Goal: Task Accomplishment & Management: Use online tool/utility

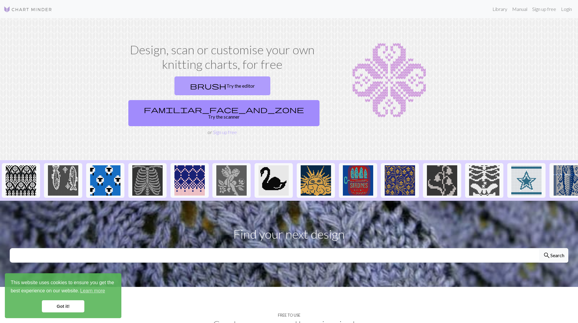
click at [177, 84] on link "brush Try the editor" at bounding box center [222, 85] width 96 height 19
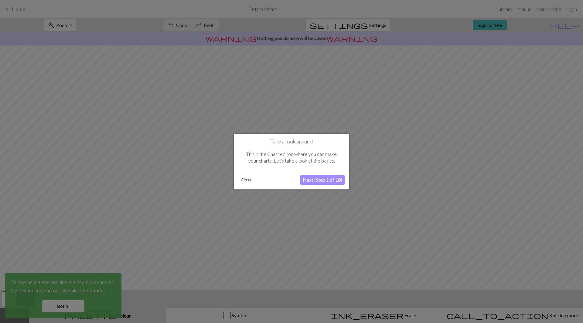
click at [245, 178] on button "Close" at bounding box center [246, 179] width 16 height 9
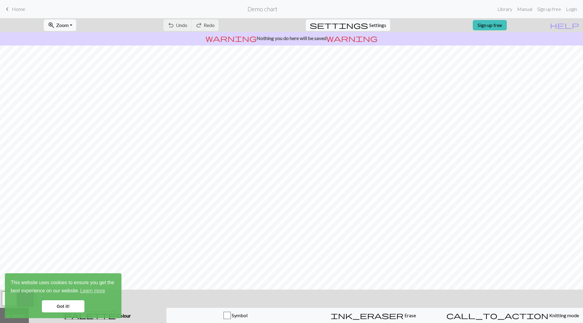
click at [72, 308] on link "Got it!" at bounding box center [63, 306] width 42 height 12
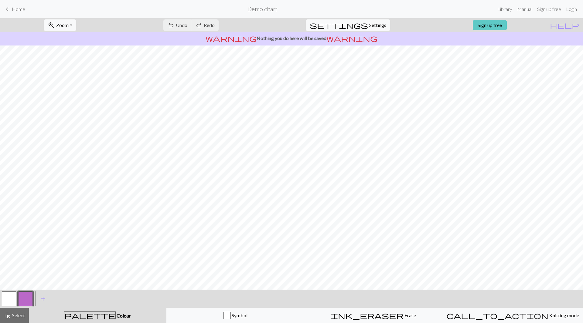
click at [501, 25] on link "Sign up free" at bounding box center [489, 25] width 34 height 10
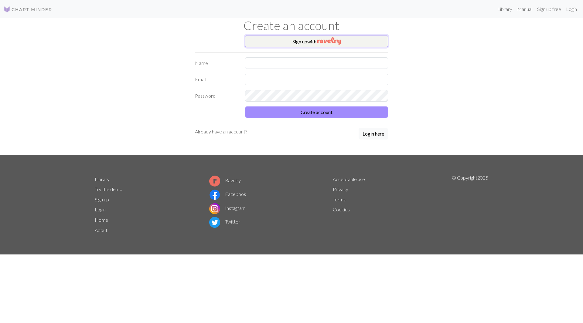
click at [333, 45] on button "Sign up with" at bounding box center [316, 41] width 143 height 12
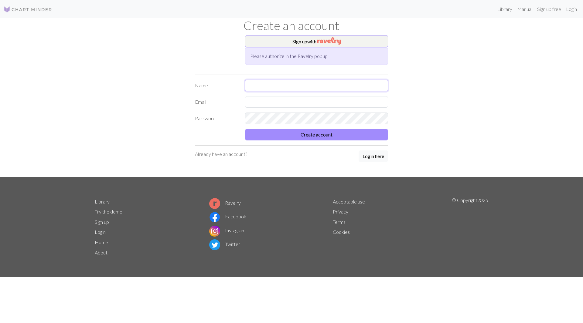
click at [269, 87] on input "text" at bounding box center [316, 86] width 143 height 12
type input "[PERSON_NAME]"
click at [274, 108] on form "Name [PERSON_NAME] Email Password Create account" at bounding box center [291, 110] width 193 height 61
click at [268, 100] on input "text" at bounding box center [316, 102] width 143 height 12
type input "[EMAIL_ADDRESS][DOMAIN_NAME]"
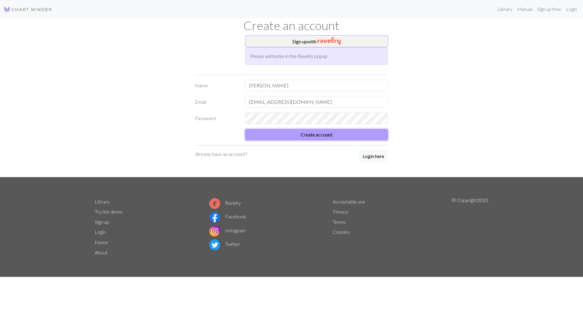
click at [333, 133] on button "Create account" at bounding box center [316, 135] width 143 height 12
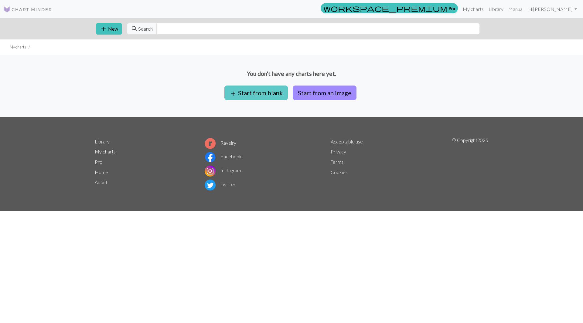
click at [266, 88] on button "add Start from blank" at bounding box center [255, 93] width 63 height 15
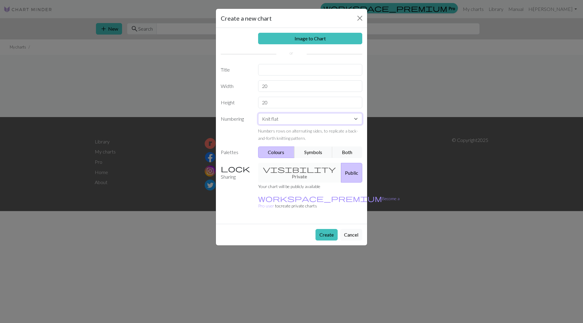
click at [281, 117] on select "Knit flat Knit in the round Lace knitting Cross stitch" at bounding box center [310, 119] width 104 height 12
select select "round"
click at [258, 113] on select "Knit flat Knit in the round Lace knitting Cross stitch" at bounding box center [310, 119] width 104 height 12
click at [296, 171] on div "visibility Private Public" at bounding box center [310, 173] width 112 height 20
click at [276, 69] on input "text" at bounding box center [310, 70] width 104 height 12
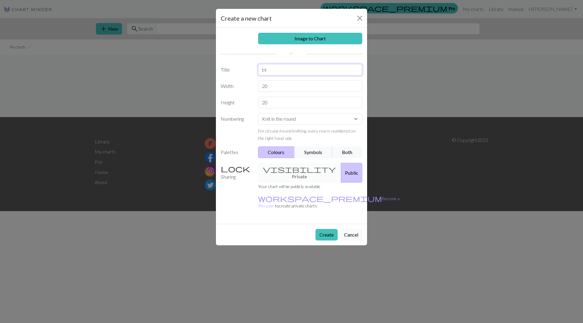
type input "b"
type input "botor"
drag, startPoint x: 273, startPoint y: 87, endPoint x: 255, endPoint y: 89, distance: 18.0
click at [255, 89] on div "20" at bounding box center [310, 86] width 112 height 12
type input "35"
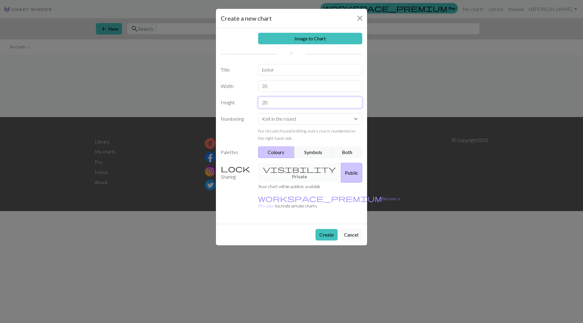
drag, startPoint x: 280, startPoint y: 104, endPoint x: 248, endPoint y: 103, distance: 32.8
click at [248, 103] on div "Height 20" at bounding box center [291, 103] width 149 height 12
type input "40"
click at [330, 229] on button "Create" at bounding box center [326, 235] width 22 height 12
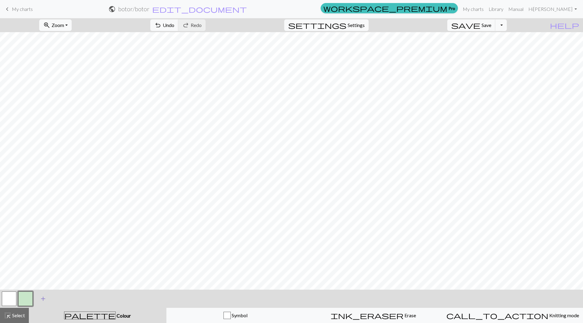
click at [44, 297] on span "add" at bounding box center [42, 299] width 7 height 8
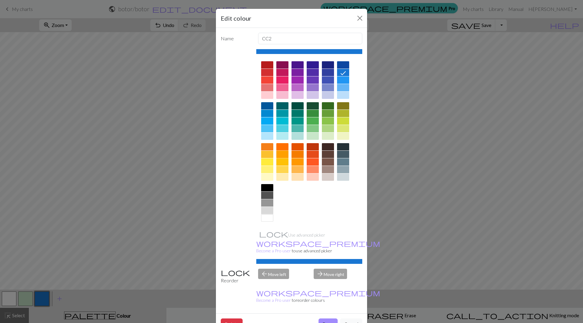
click at [280, 153] on div at bounding box center [282, 154] width 12 height 7
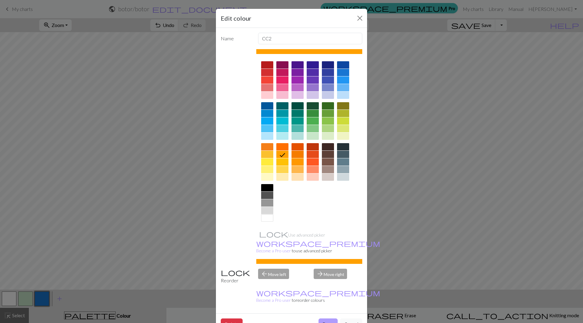
click at [324, 319] on button "Done" at bounding box center [327, 325] width 19 height 12
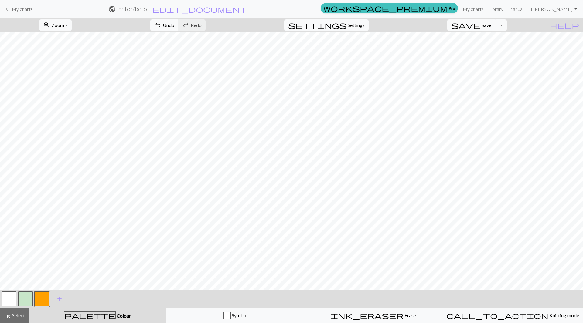
click at [5, 301] on button "button" at bounding box center [9, 299] width 15 height 15
click at [10, 300] on button "button" at bounding box center [9, 299] width 15 height 15
click at [10, 300] on div "Edit colour Name MC Use advanced picker workspace_premium Become a Pro user to …" at bounding box center [291, 161] width 583 height 323
click at [10, 300] on button "button" at bounding box center [9, 299] width 15 height 15
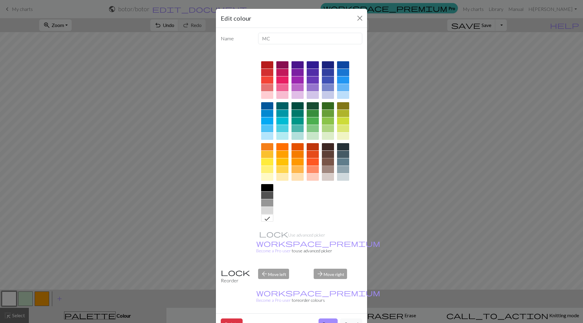
click at [327, 162] on div at bounding box center [328, 161] width 12 height 7
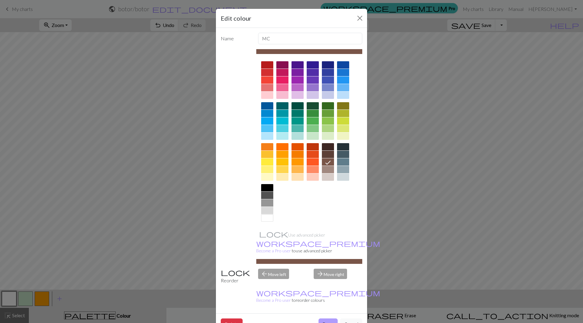
click at [325, 319] on button "Done" at bounding box center [327, 325] width 19 height 12
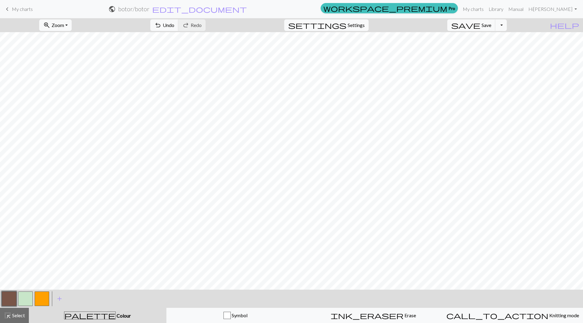
click at [23, 298] on button "button" at bounding box center [25, 299] width 15 height 15
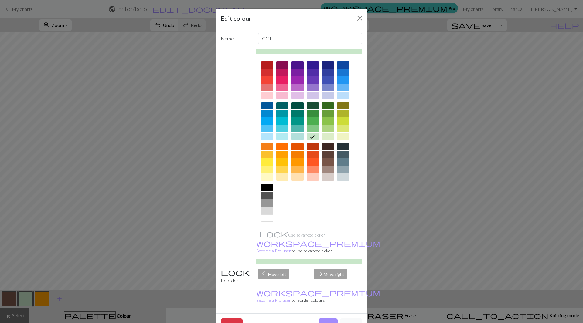
click at [328, 145] on div at bounding box center [328, 146] width 12 height 7
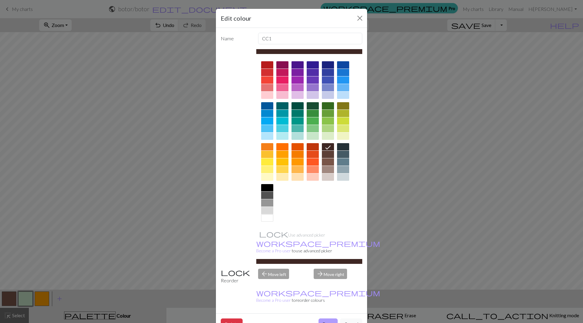
click at [327, 319] on button "Done" at bounding box center [327, 325] width 19 height 12
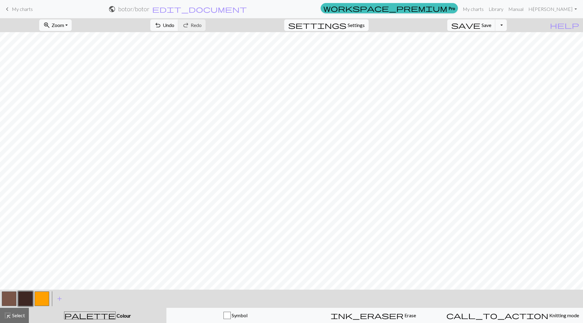
click at [364, 23] on span "Settings" at bounding box center [355, 25] width 17 height 7
select select "aran"
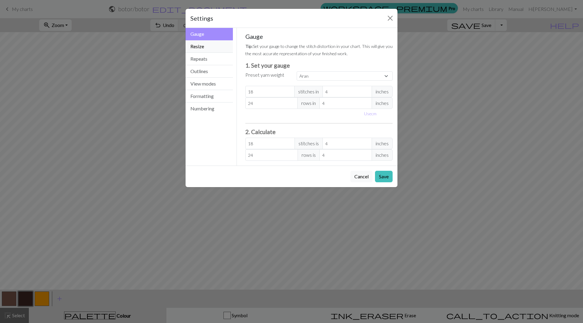
click at [206, 48] on button "Resize" at bounding box center [208, 46] width 47 height 12
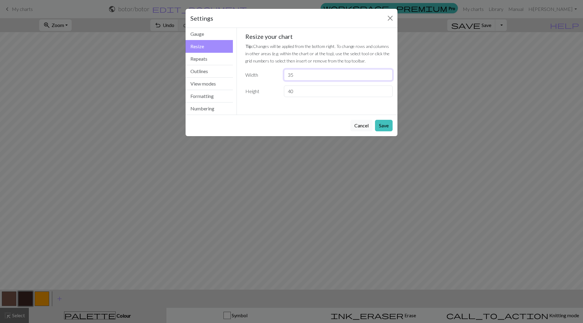
drag, startPoint x: 306, startPoint y: 74, endPoint x: 260, endPoint y: 77, distance: 45.9
click at [260, 77] on div "Width 35" at bounding box center [319, 75] width 155 height 12
type input "160"
click at [306, 93] on input "40" at bounding box center [338, 92] width 109 height 12
click at [381, 123] on button "Save" at bounding box center [384, 126] width 18 height 12
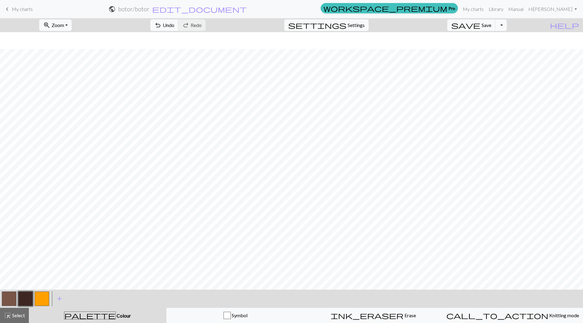
scroll to position [17, 0]
click at [23, 299] on button "button" at bounding box center [25, 299] width 15 height 15
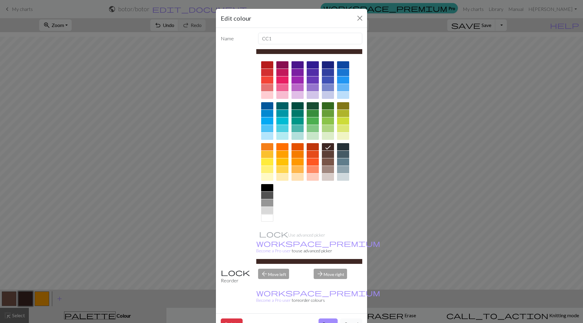
click at [351, 319] on button "Cancel" at bounding box center [351, 325] width 22 height 12
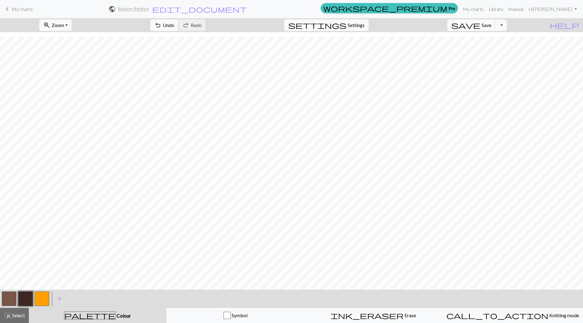
click at [174, 24] on span "Undo" at bounding box center [169, 25] width 12 height 6
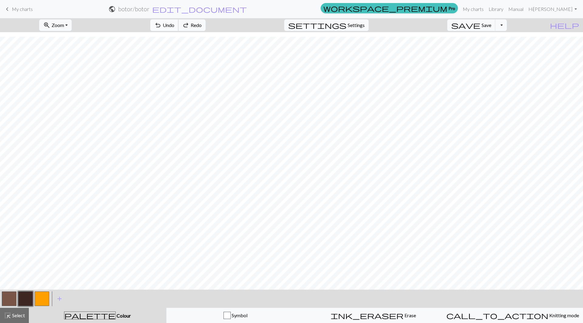
click at [174, 24] on span "Undo" at bounding box center [169, 25] width 12 height 6
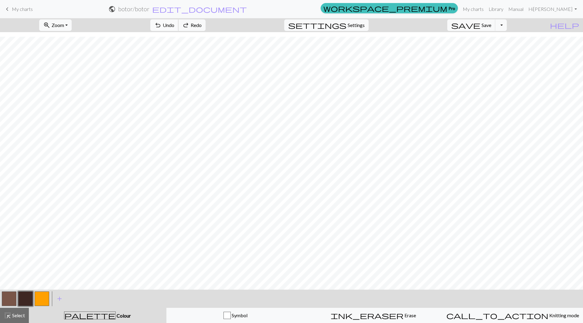
click at [174, 24] on span "Undo" at bounding box center [169, 25] width 12 height 6
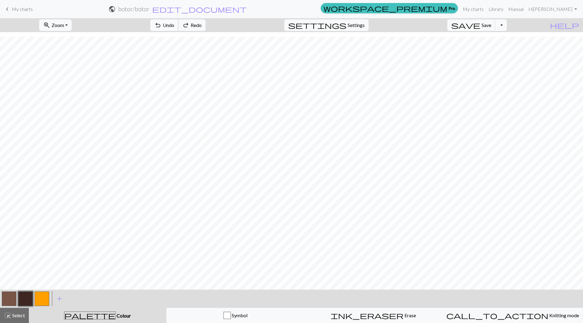
click at [174, 24] on span "Undo" at bounding box center [169, 25] width 12 height 6
click at [205, 20] on button "redo Redo Redo" at bounding box center [191, 25] width 27 height 12
click at [364, 26] on span "Settings" at bounding box center [355, 25] width 17 height 7
select select "aran"
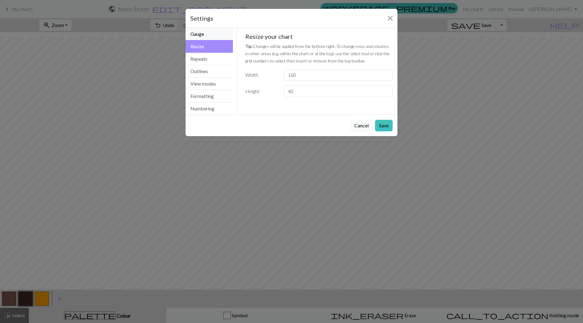
click at [192, 35] on button "Gauge" at bounding box center [208, 34] width 47 height 12
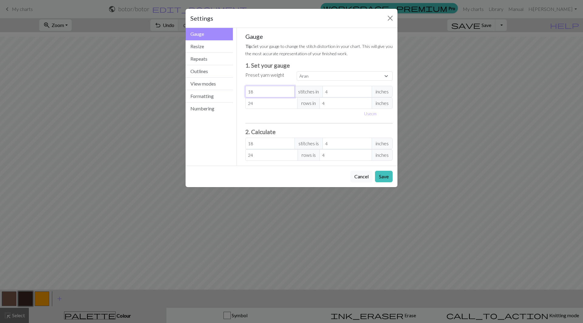
click at [260, 88] on input "18" at bounding box center [269, 92] width 49 height 12
type input "1"
type input "13"
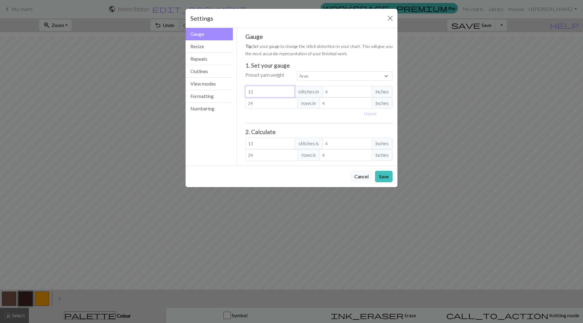
type input "13"
drag, startPoint x: 332, startPoint y: 89, endPoint x: 319, endPoint y: 90, distance: 12.8
click at [319, 90] on div "13 stitches in 4 inches" at bounding box center [318, 92] width 147 height 12
type input "1"
type input "52"
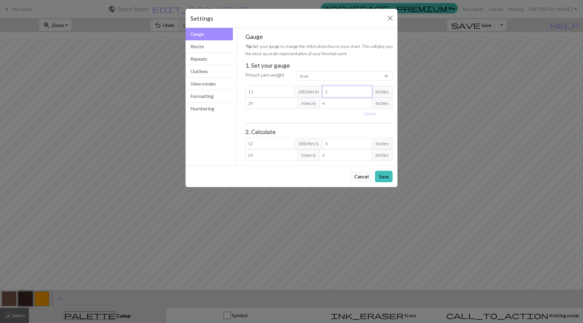
type input "10"
type input "5.2"
click at [381, 95] on span "inches" at bounding box center [381, 92] width 21 height 12
drag, startPoint x: 354, startPoint y: 93, endPoint x: 318, endPoint y: 98, distance: 35.5
click at [318, 98] on div "Gauge Tip: Set your gauge to change the stitch distortion in your chart. This w…" at bounding box center [318, 97] width 147 height 128
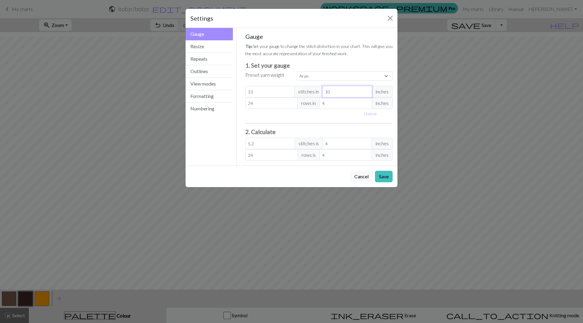
type input "4"
type input "13"
type input "4"
drag, startPoint x: 267, startPoint y: 104, endPoint x: 247, endPoint y: 106, distance: 20.5
click at [247, 106] on input "24" at bounding box center [271, 103] width 52 height 12
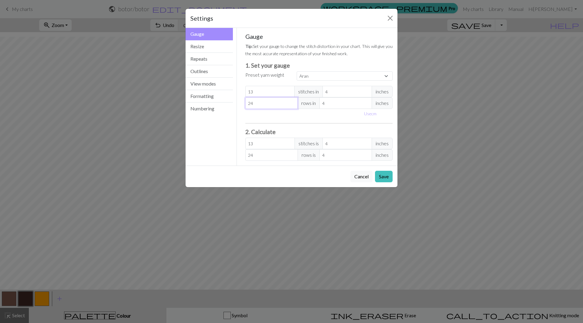
type input "1"
type input "10"
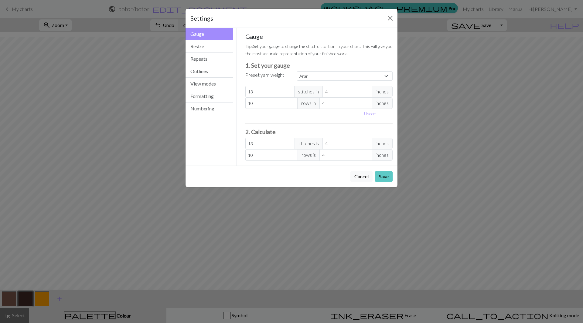
click at [388, 174] on button "Save" at bounding box center [384, 177] width 18 height 12
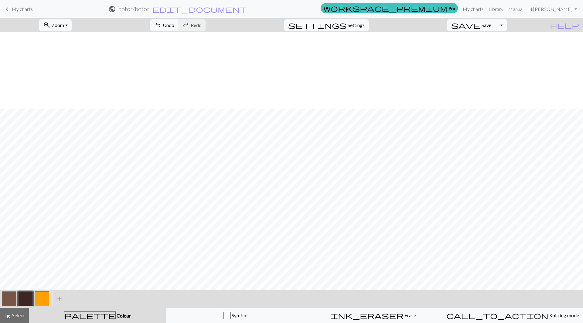
scroll to position [93, 0]
click at [355, 26] on button "settings Settings" at bounding box center [326, 25] width 84 height 12
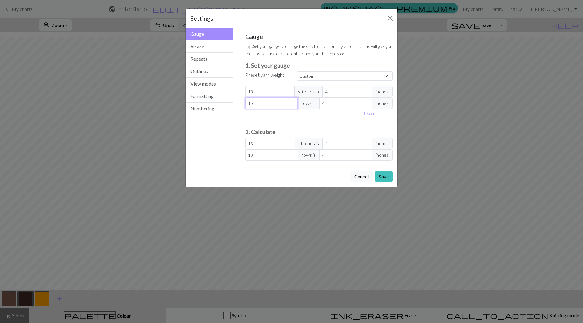
click at [258, 103] on input "10" at bounding box center [271, 103] width 52 height 12
type input "1"
type input "15"
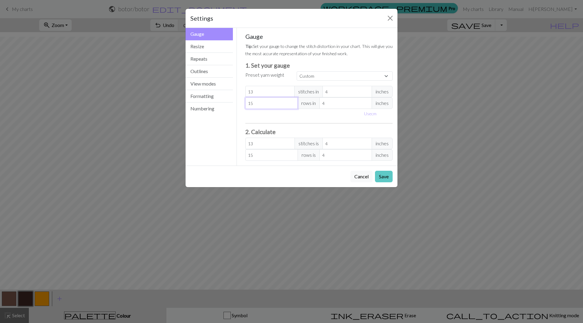
type input "15"
click at [384, 177] on button "Save" at bounding box center [384, 177] width 18 height 12
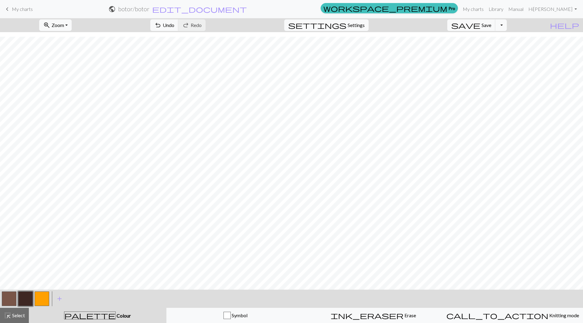
scroll to position [17, 0]
click at [9, 299] on button "button" at bounding box center [9, 299] width 15 height 15
click at [28, 299] on button "button" at bounding box center [25, 299] width 15 height 15
click at [10, 298] on button "button" at bounding box center [9, 299] width 15 height 15
click at [25, 298] on button "button" at bounding box center [25, 299] width 15 height 15
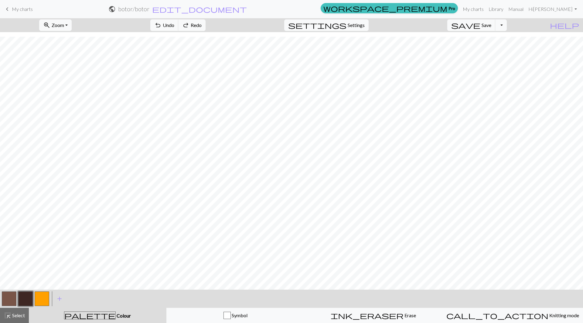
click at [10, 297] on button "button" at bounding box center [9, 299] width 15 height 15
click at [22, 297] on button "button" at bounding box center [25, 299] width 15 height 15
click at [7, 300] on button "button" at bounding box center [9, 299] width 15 height 15
click at [25, 296] on button "button" at bounding box center [25, 299] width 15 height 15
click at [12, 299] on button "button" at bounding box center [9, 299] width 15 height 15
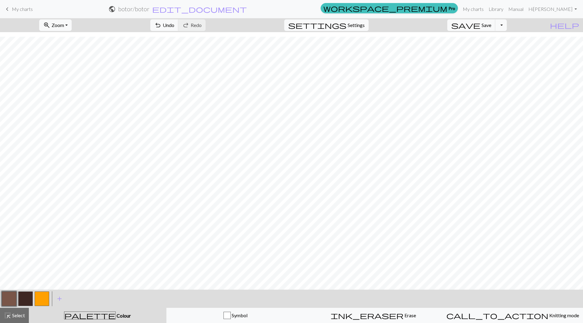
click at [25, 300] on button "button" at bounding box center [25, 299] width 15 height 15
